Goal: Information Seeking & Learning: Learn about a topic

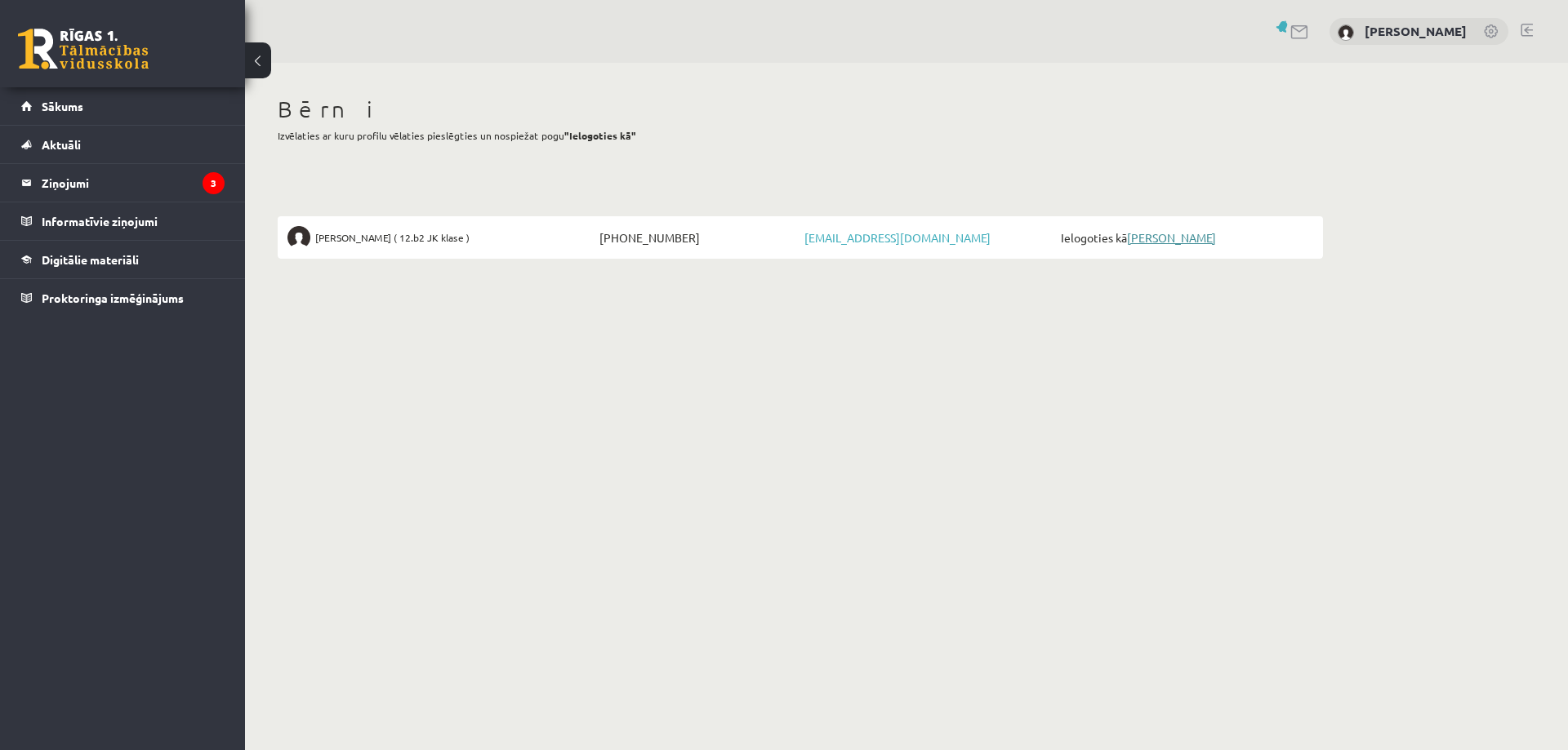
click at [1157, 241] on link "[PERSON_NAME]" at bounding box center [1171, 237] width 89 height 15
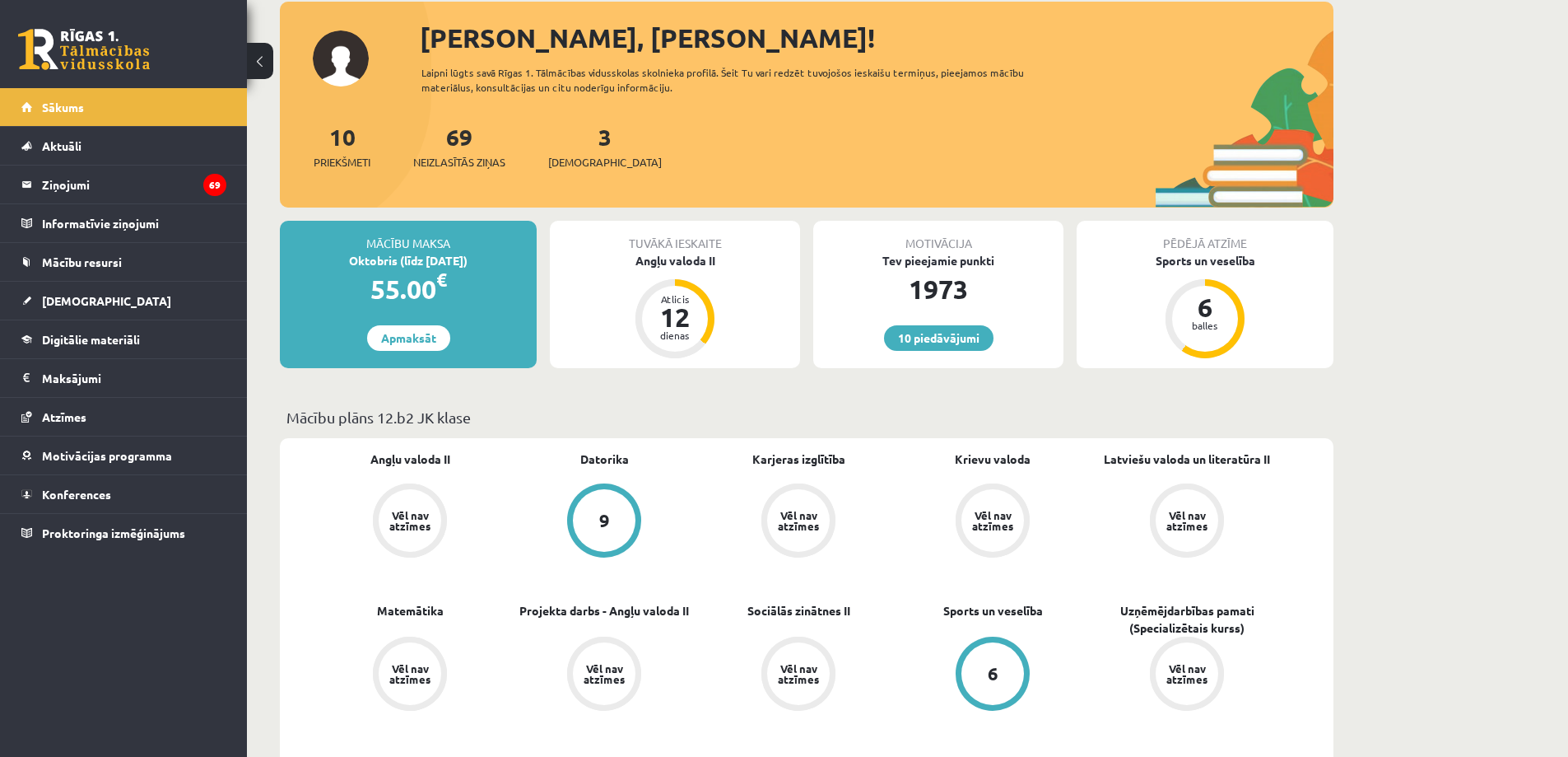
scroll to position [330, 0]
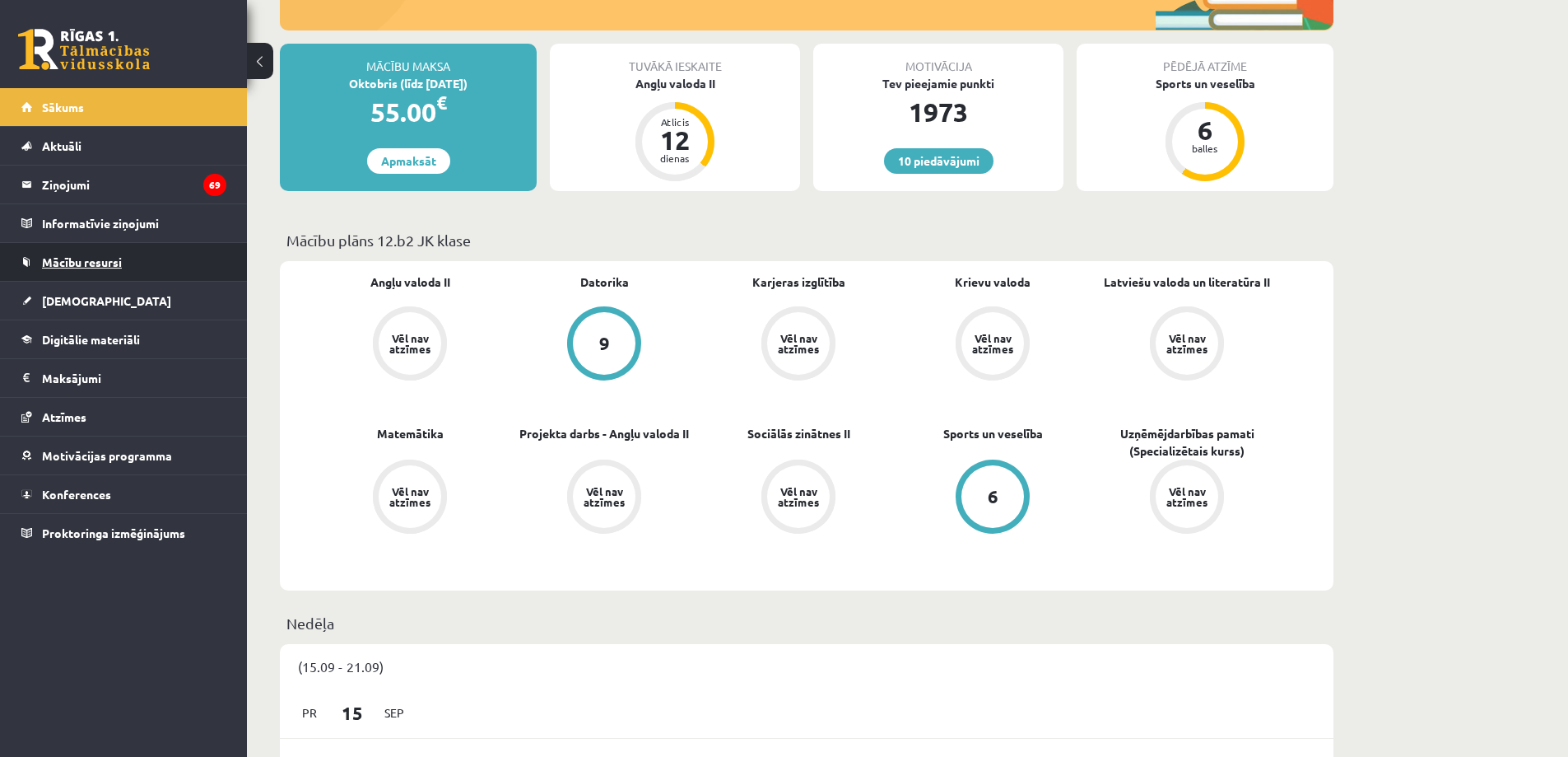
click at [95, 264] on span "Mācību resursi" at bounding box center [81, 261] width 79 height 15
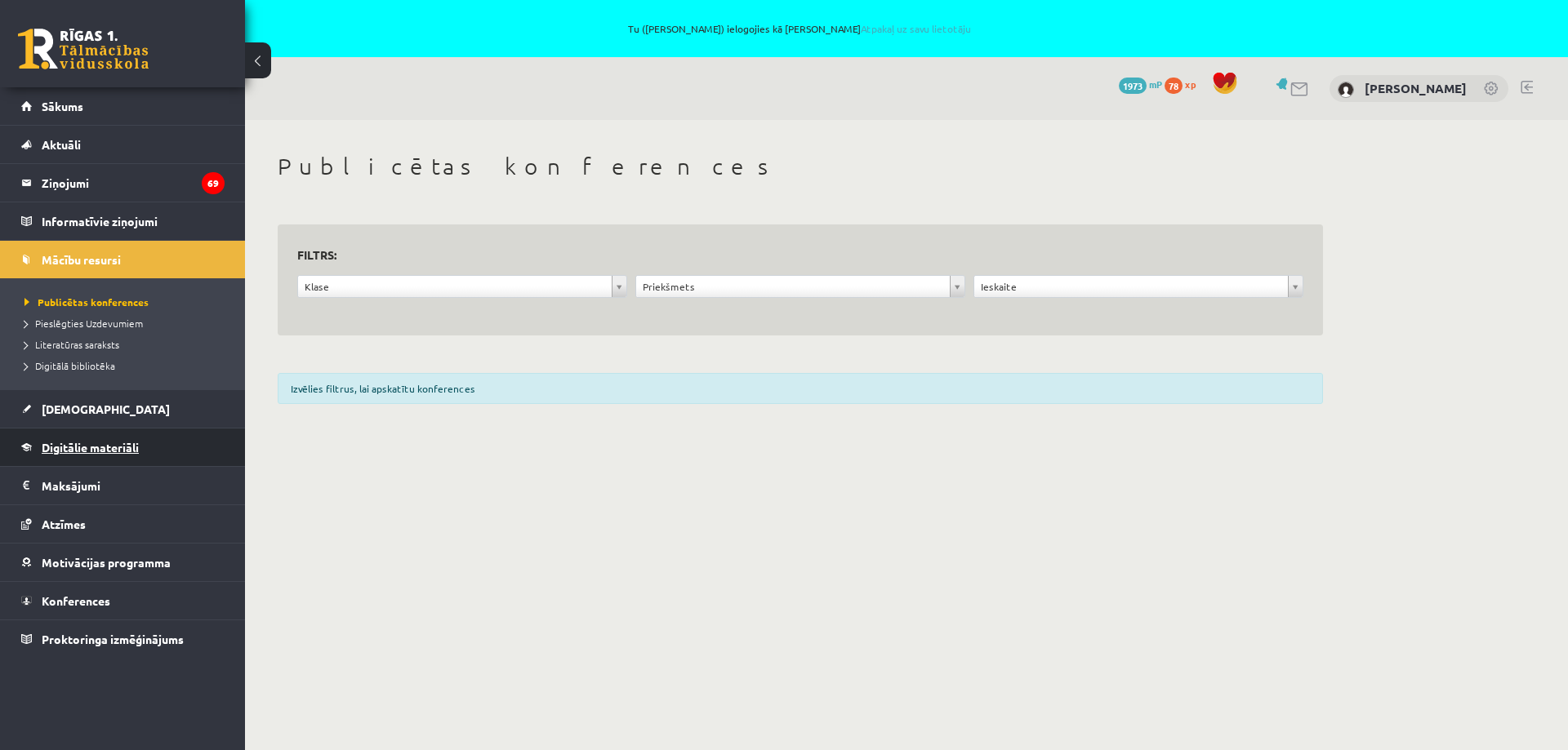
click at [82, 448] on span "Digitālie materiāli" at bounding box center [91, 446] width 97 height 15
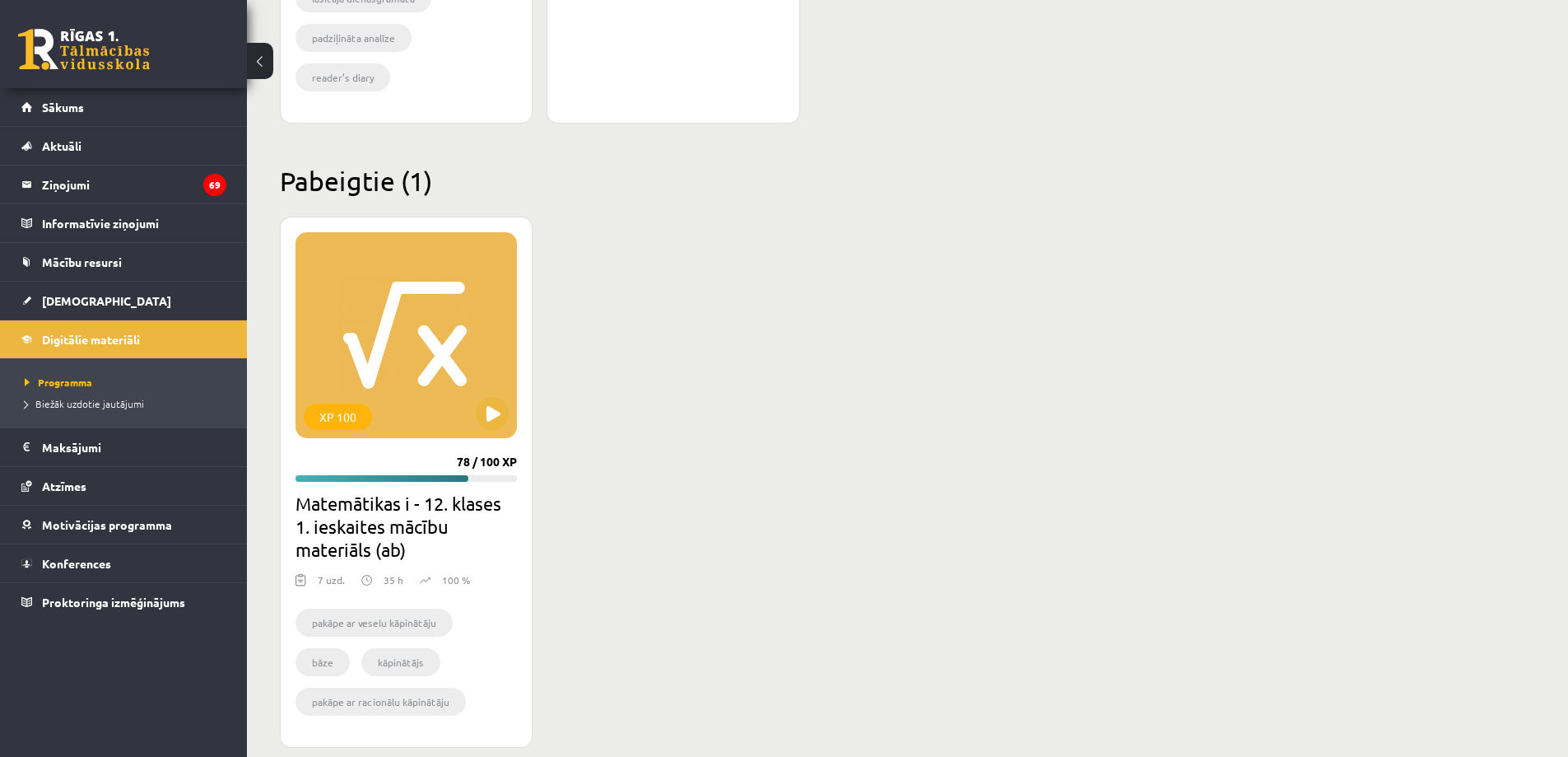
scroll to position [1482, 0]
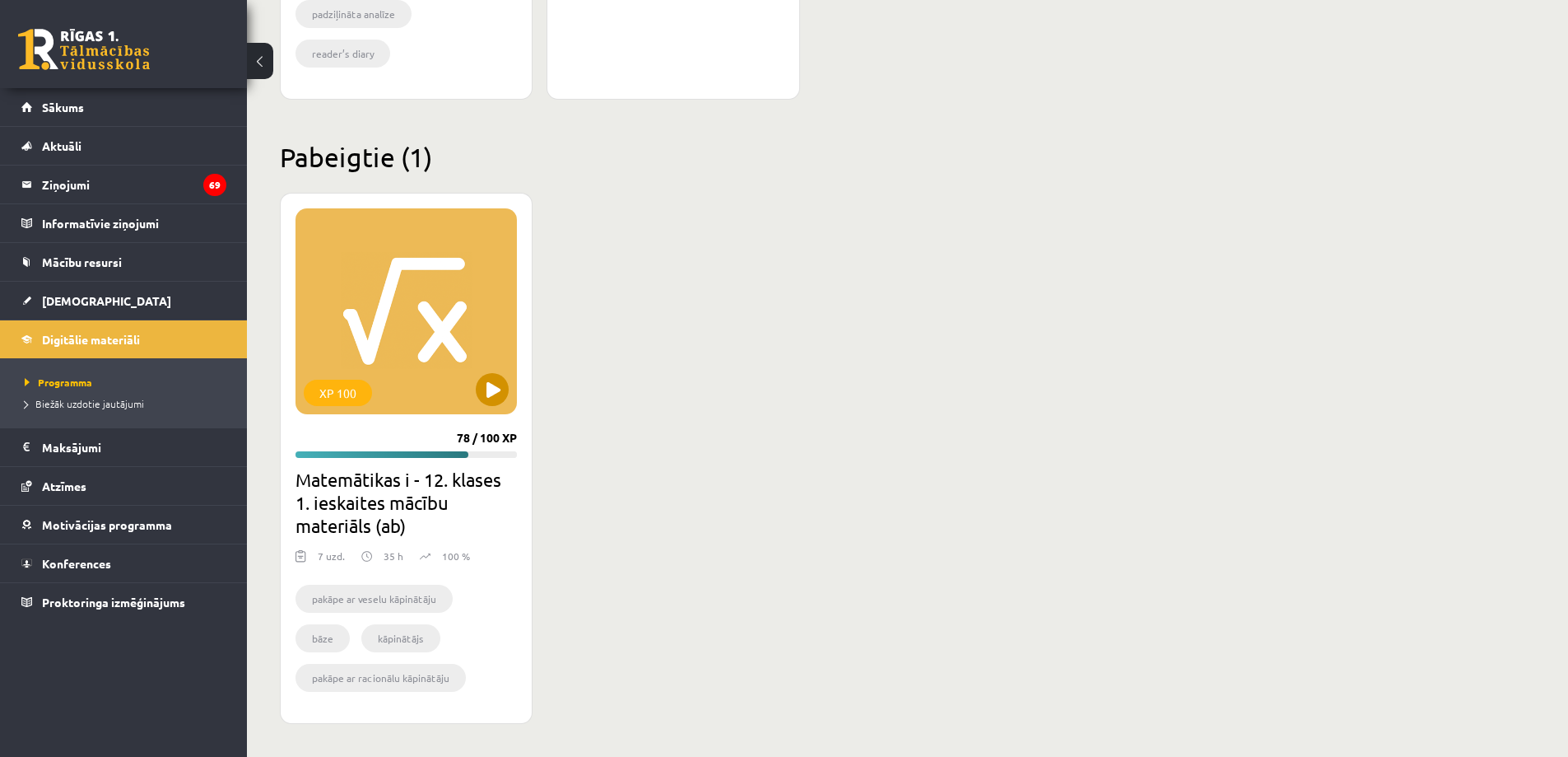
click at [406, 347] on div "XP 100" at bounding box center [406, 311] width 222 height 206
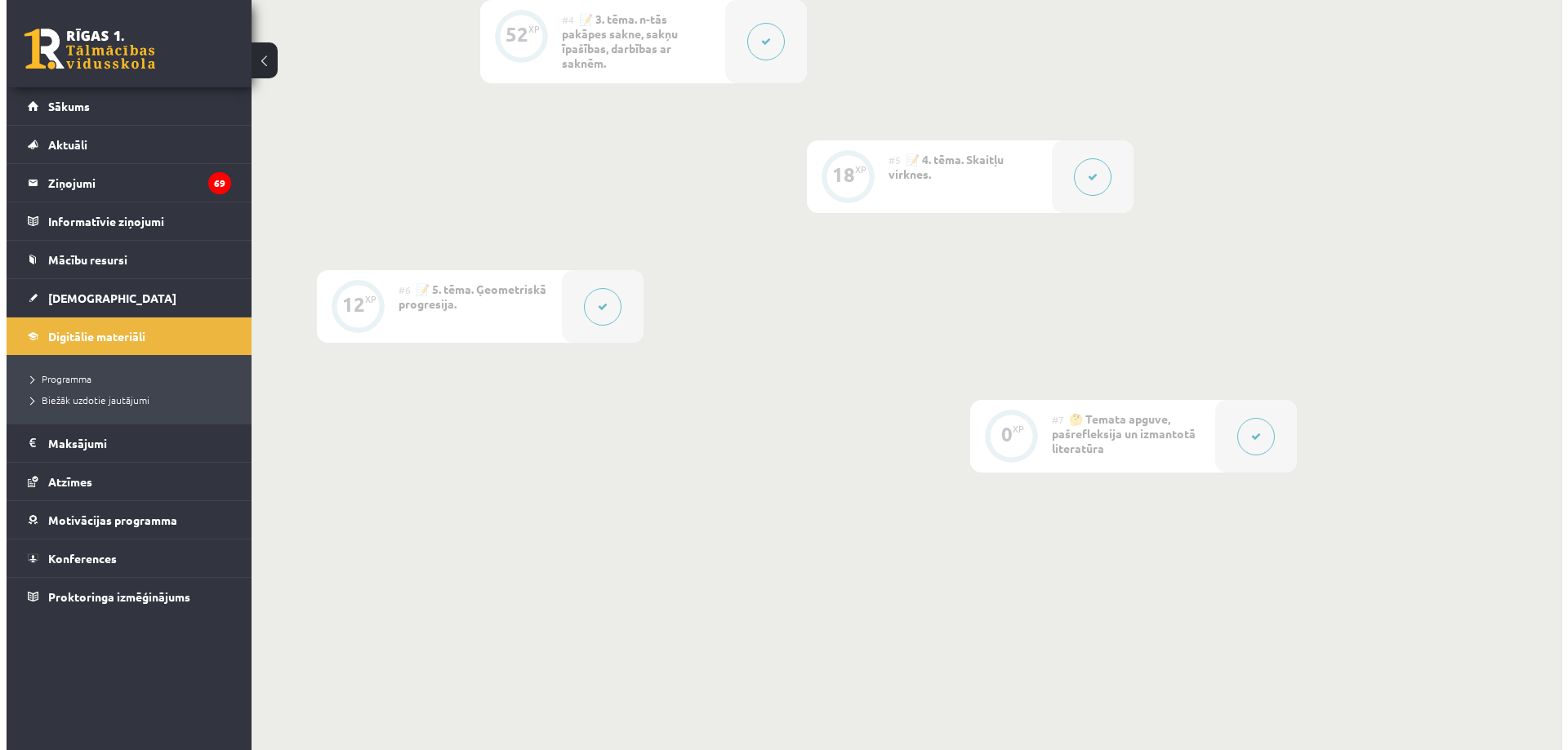
scroll to position [1002, 0]
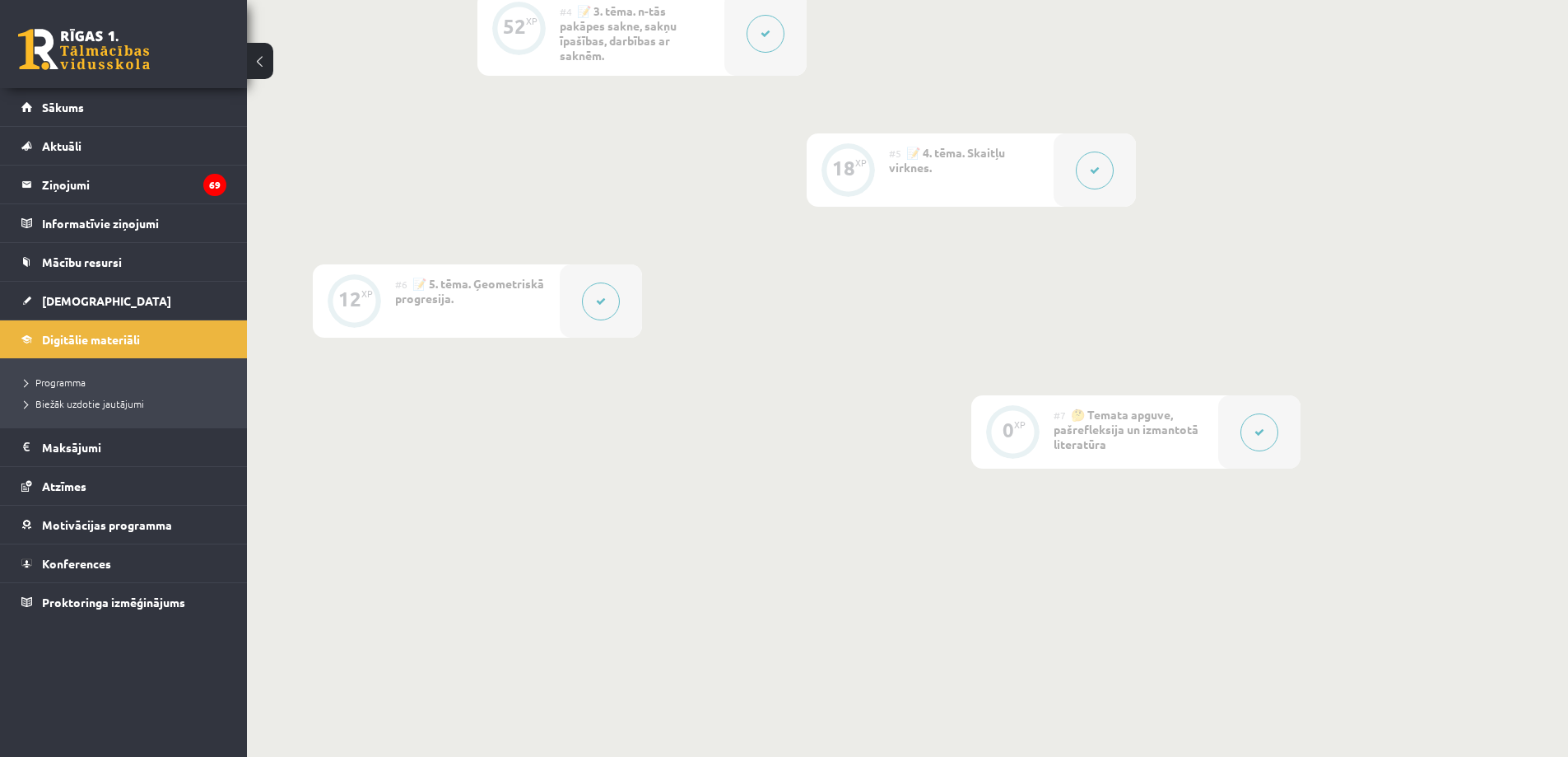
click at [1093, 445] on span "🤔 Temata apguve, pašrefleksija un izmantotā literatūra" at bounding box center [1126, 428] width 145 height 44
click at [1261, 428] on icon at bounding box center [1260, 432] width 10 height 10
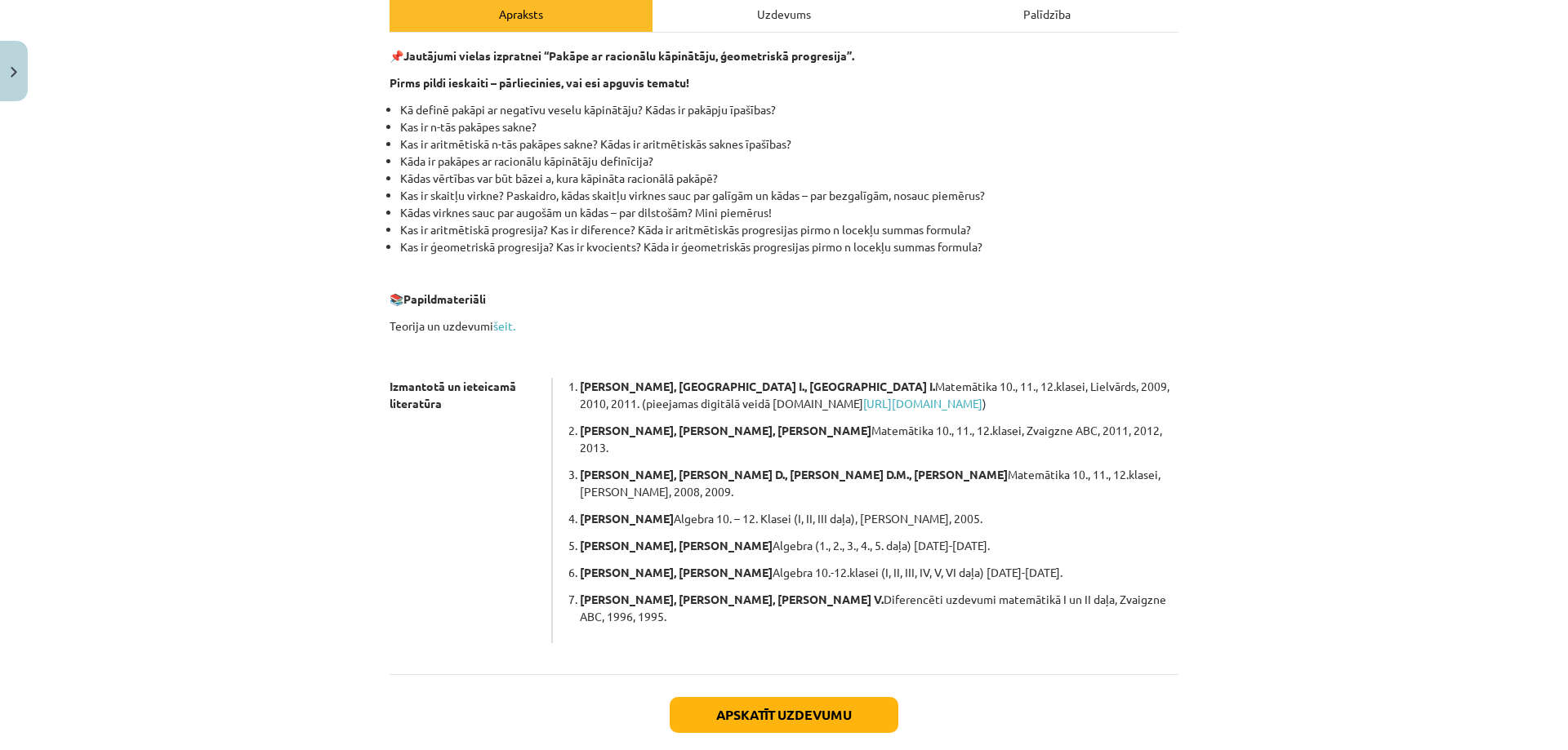
scroll to position [282, 0]
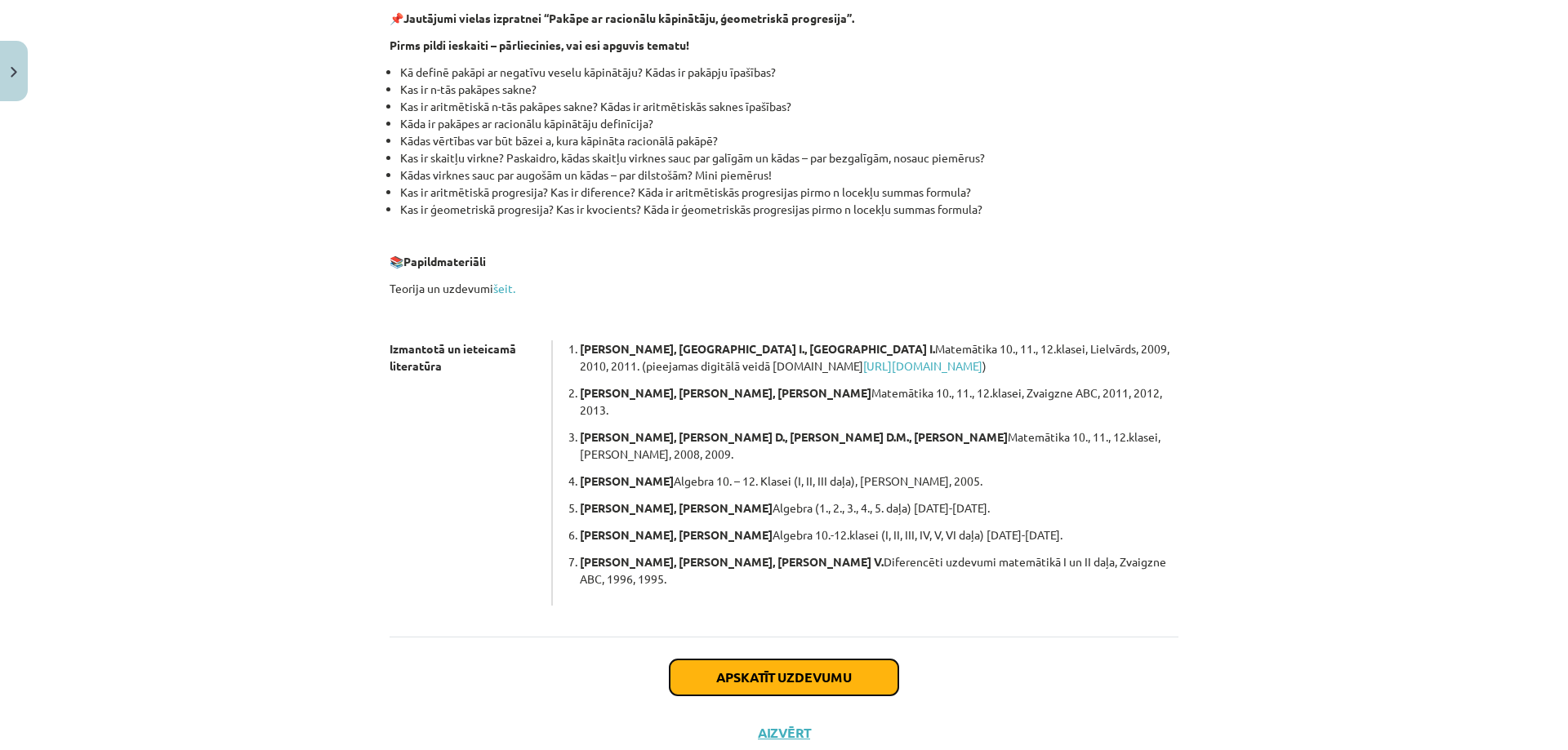
click at [775, 660] on button "Apskatīt uzdevumu" at bounding box center [784, 677] width 229 height 36
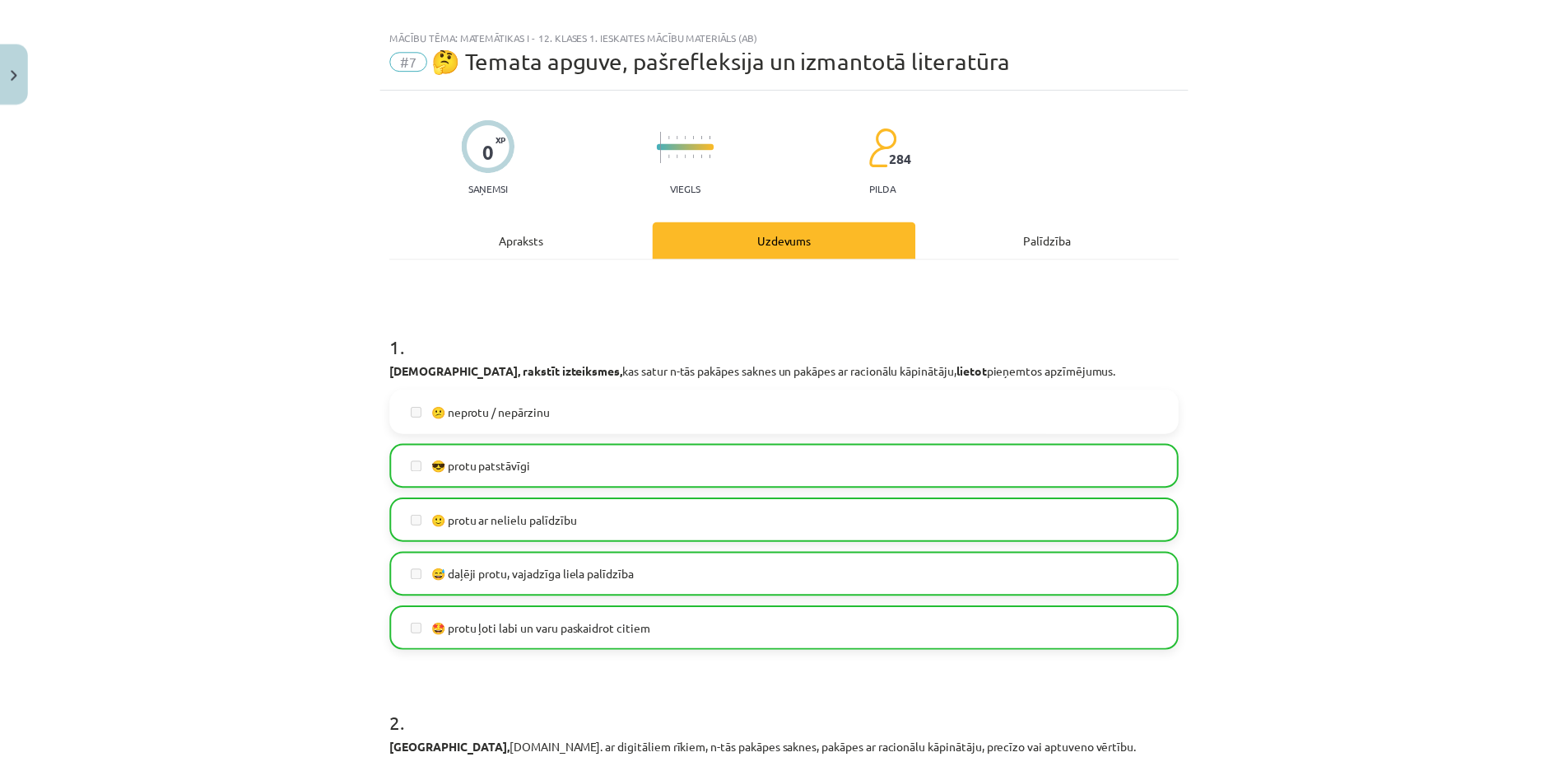
scroll to position [0, 0]
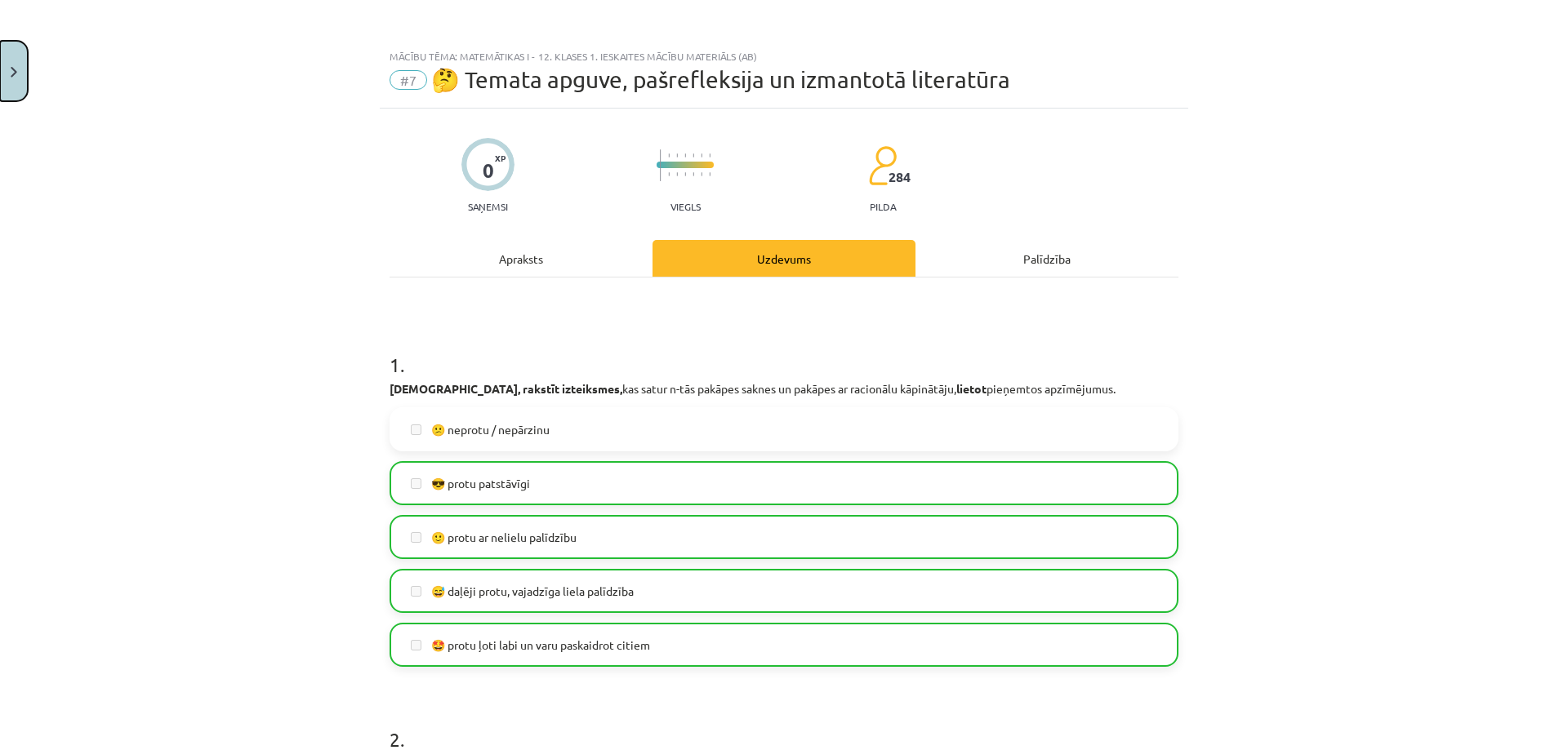
click at [21, 72] on button "Close" at bounding box center [14, 71] width 28 height 60
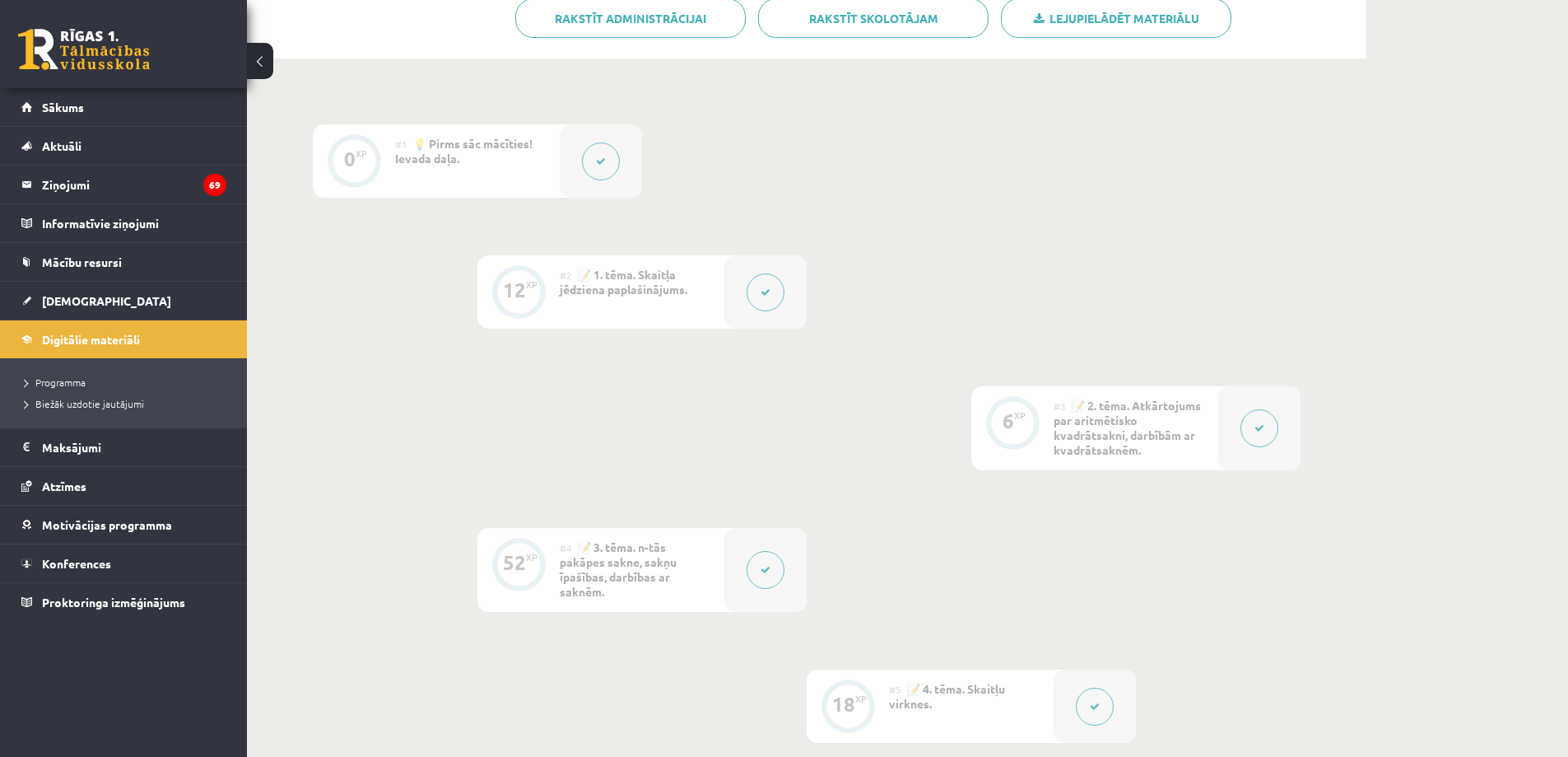
scroll to position [435, 0]
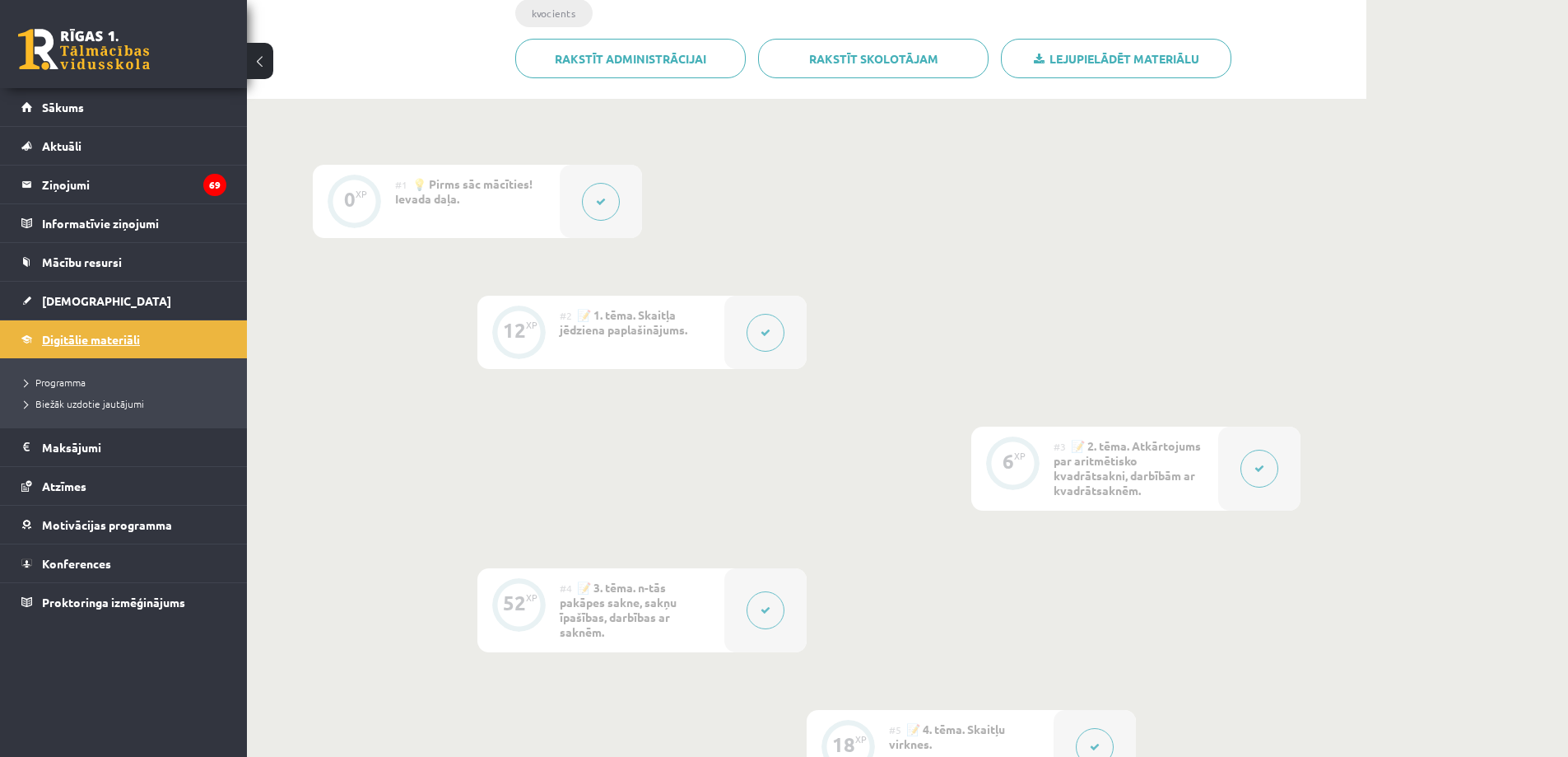
click at [64, 341] on span "Digitālie materiāli" at bounding box center [91, 339] width 98 height 15
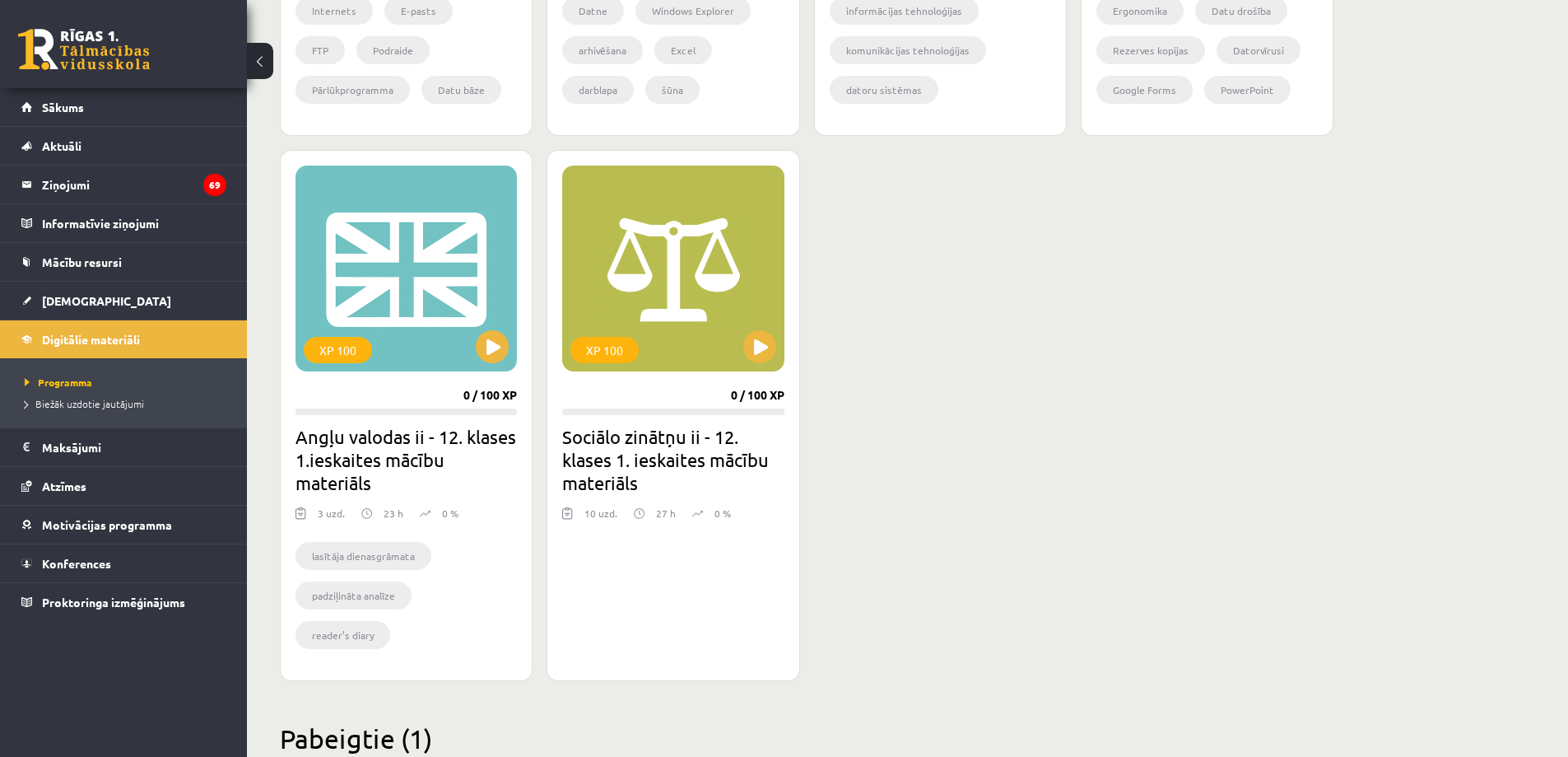
scroll to position [906, 0]
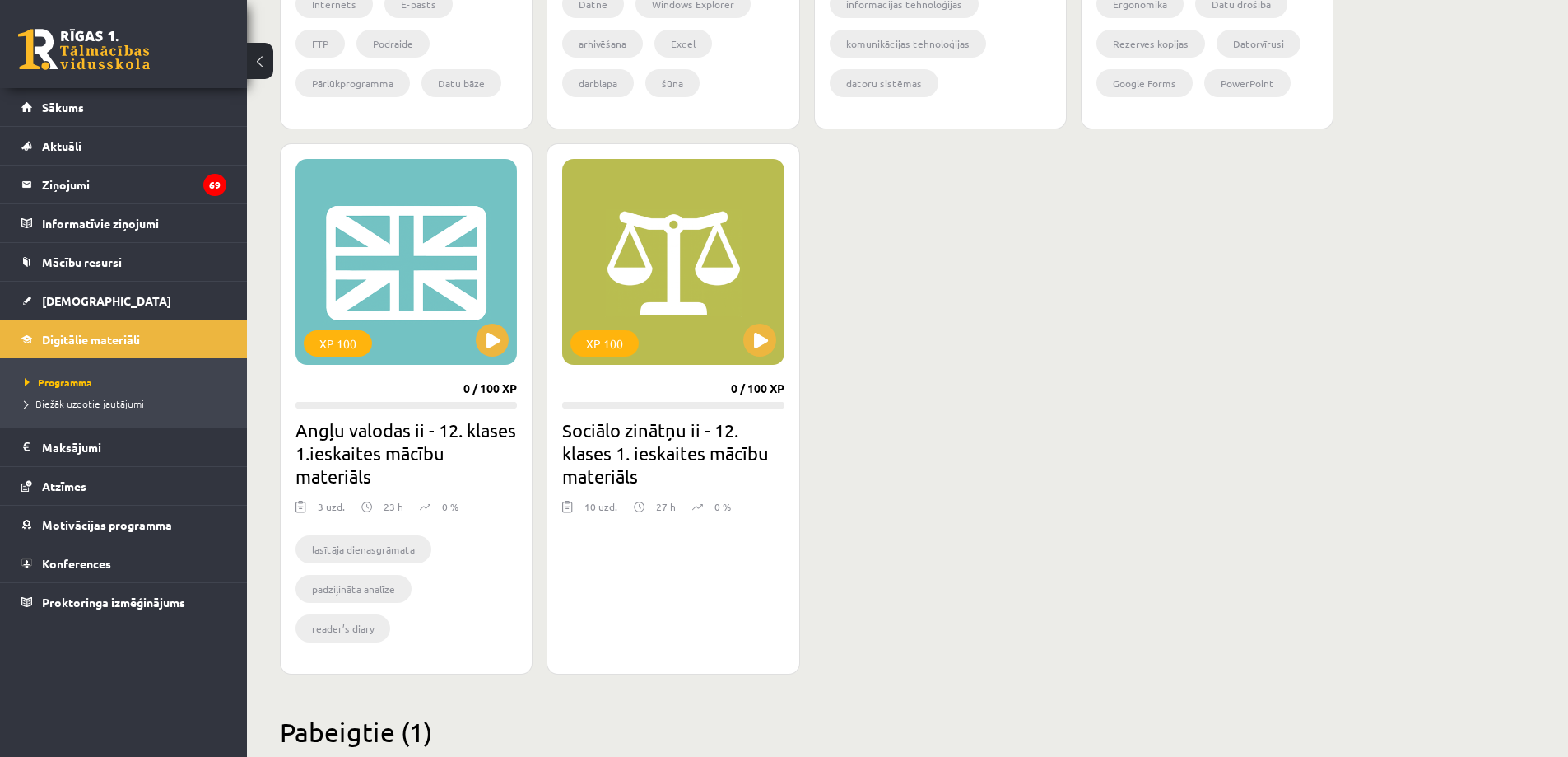
click at [367, 537] on li "lasītāja dienasgrāmata" at bounding box center [363, 549] width 135 height 28
click at [501, 332] on button at bounding box center [493, 341] width 33 height 33
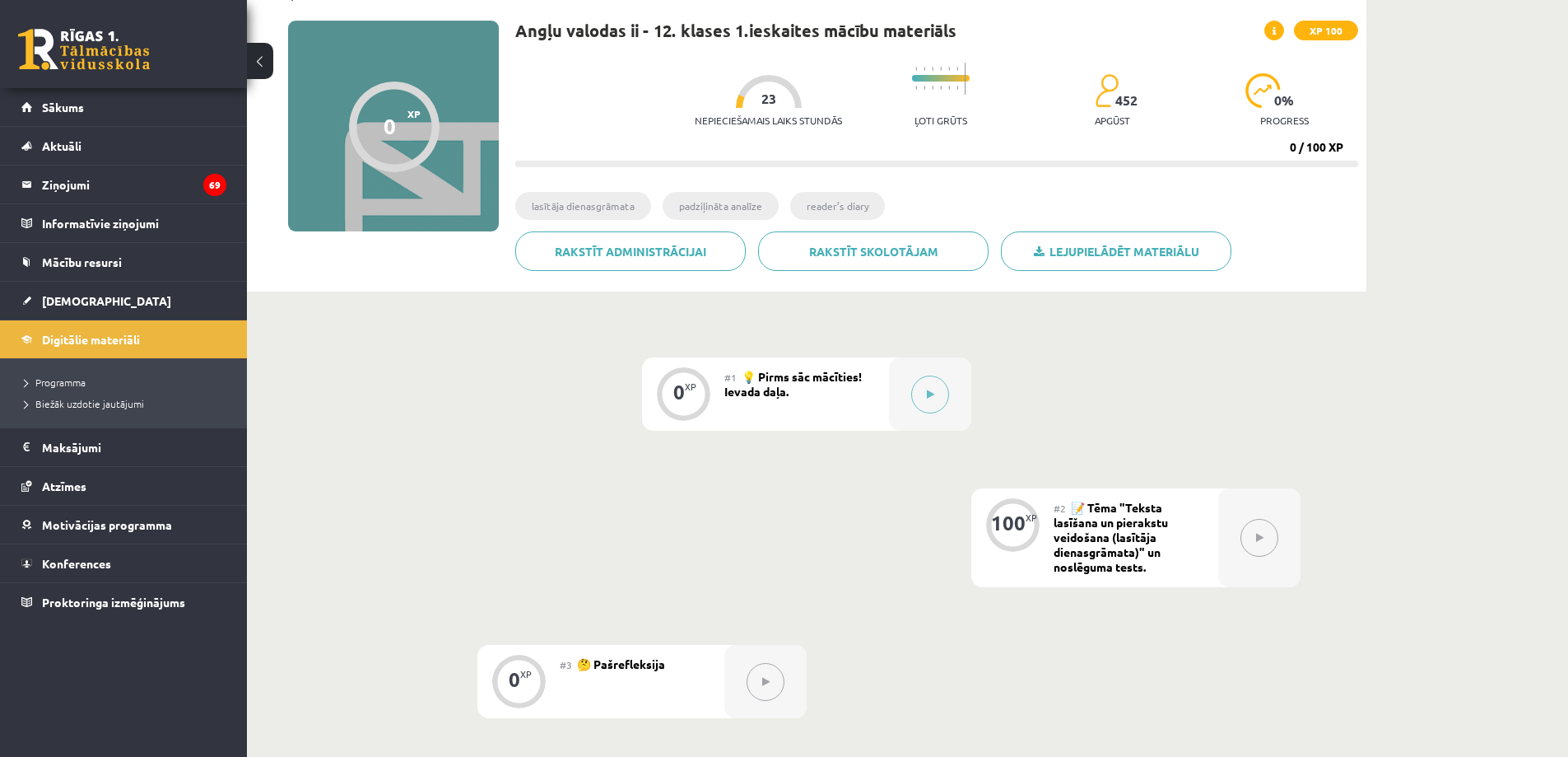
scroll to position [165, 0]
click at [1254, 537] on button at bounding box center [1259, 536] width 38 height 38
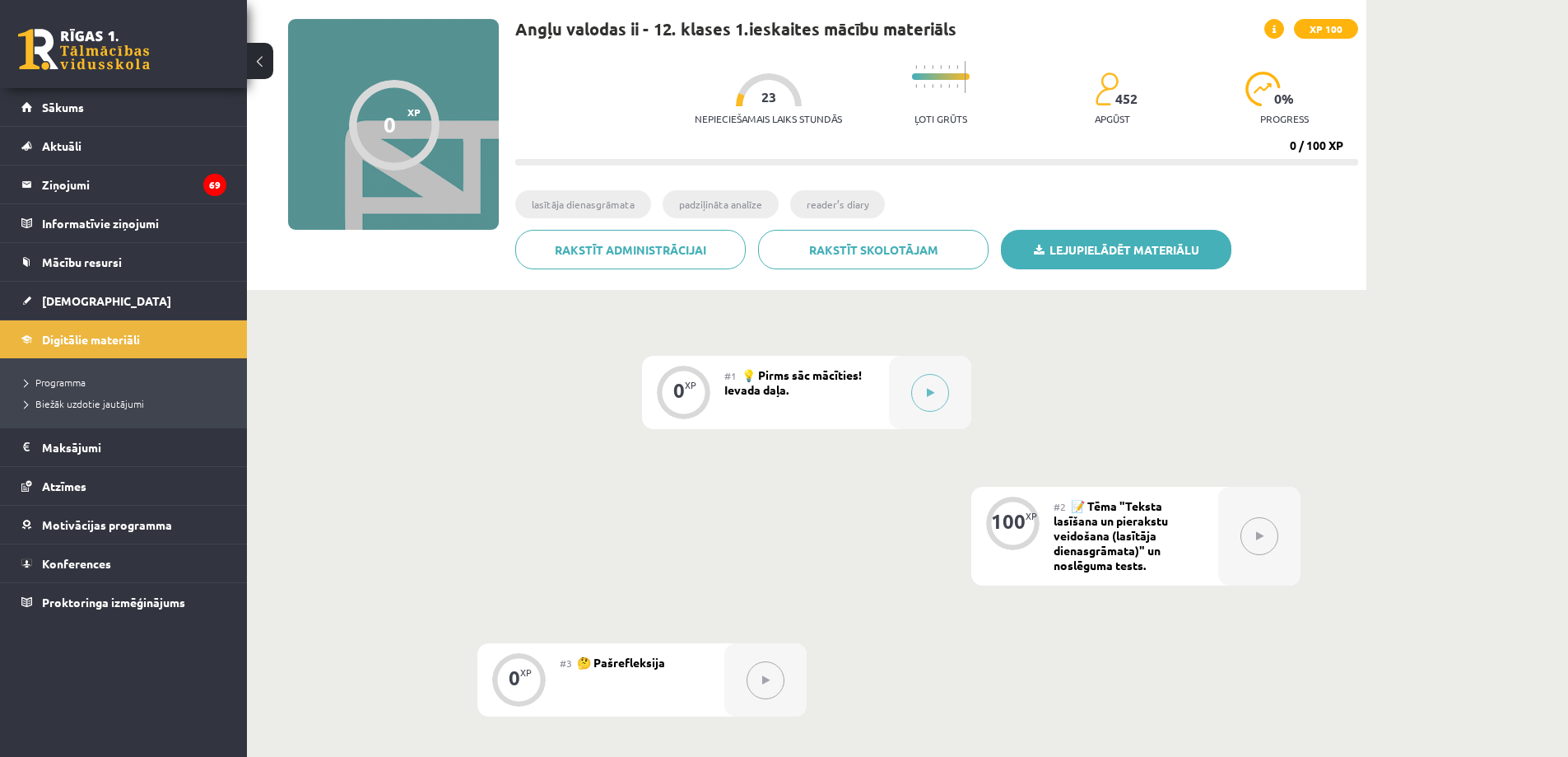
click at [1141, 250] on link "Lejupielādēt materiālu" at bounding box center [1116, 249] width 231 height 39
